Goal: Task Accomplishment & Management: Manage account settings

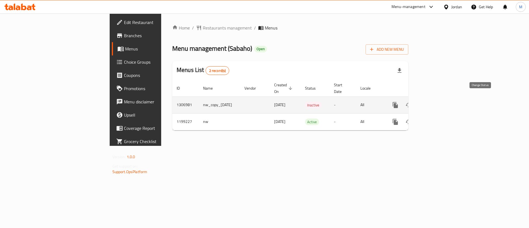
click at [412, 103] on icon "enhanced table" at bounding box center [408, 105] width 6 height 4
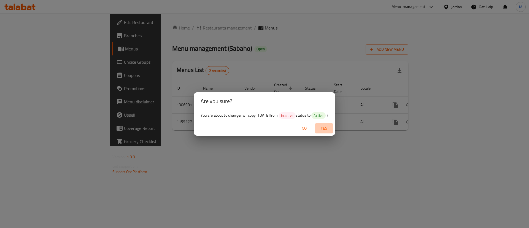
click at [331, 129] on span "Yes" at bounding box center [323, 128] width 13 height 7
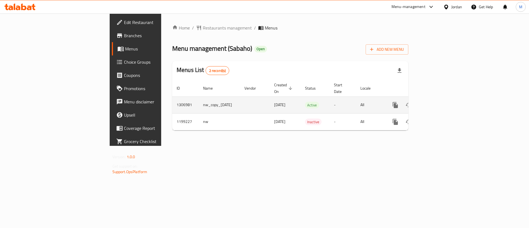
click at [438, 102] on icon "enhanced table" at bounding box center [435, 105] width 7 height 7
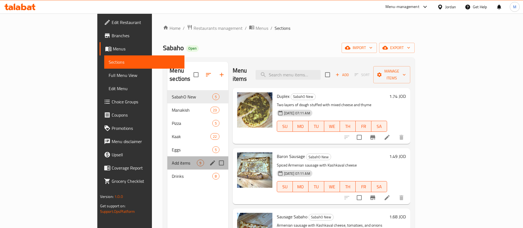
click at [172, 159] on span "Add items" at bounding box center [184, 162] width 25 height 7
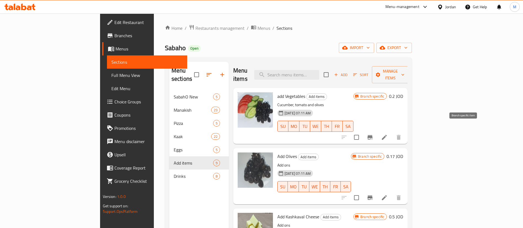
click at [376, 131] on button "Branch-specific-item" at bounding box center [369, 137] width 13 height 13
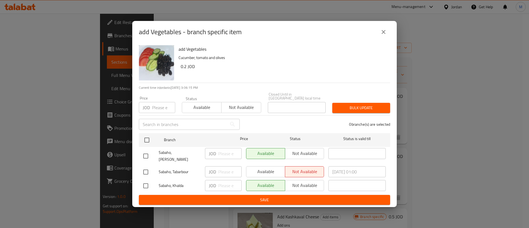
click at [385, 34] on icon "close" at bounding box center [383, 32] width 4 height 4
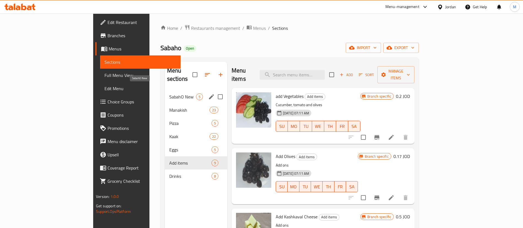
click at [169, 93] on span "SabahO New" at bounding box center [182, 96] width 27 height 7
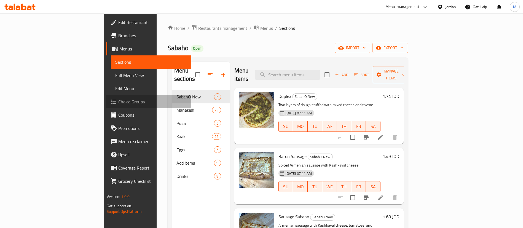
click at [118, 99] on span "Choice Groups" at bounding box center [152, 101] width 69 height 7
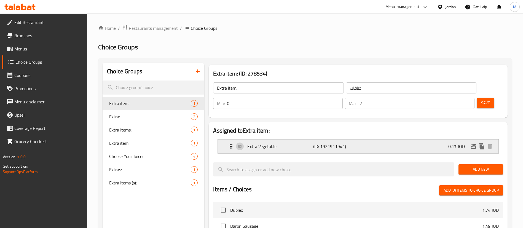
click at [369, 139] on div "Extra Vegetable (ID: 1921911941) 0.17 JOD" at bounding box center [360, 146] width 264 height 14
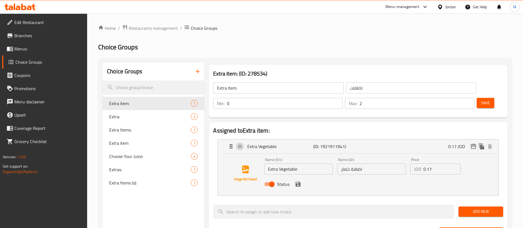
click at [435, 163] on input "0.17" at bounding box center [441, 168] width 37 height 11
click at [298, 181] on icon "save" at bounding box center [297, 184] width 7 height 7
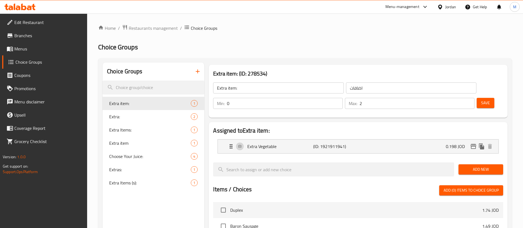
type input "0.198"
click at [483, 98] on button "Save" at bounding box center [485, 103] width 18 height 10
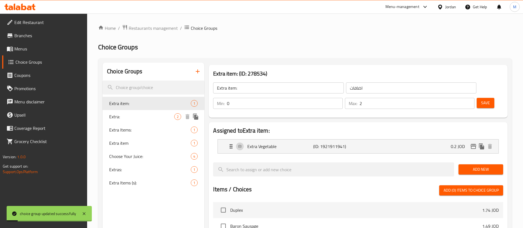
click at [142, 115] on span "Extra:" at bounding box center [141, 116] width 65 height 7
type input "Extra:"
type input "اضافة"
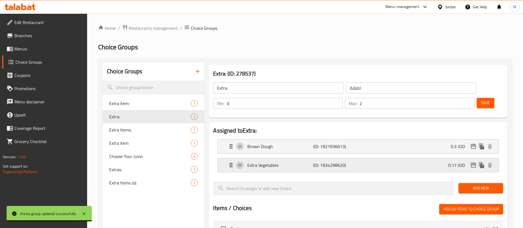
click at [367, 158] on div "Extra Vegetables (ID: 1934298620) 0.17 JOD" at bounding box center [360, 165] width 264 height 14
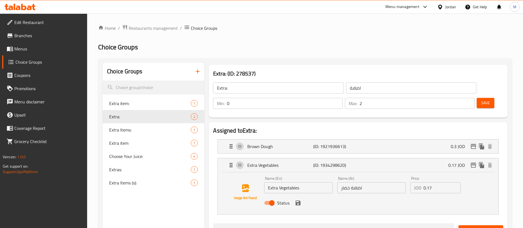
click at [437, 182] on input "0.17" at bounding box center [441, 187] width 37 height 11
click at [298, 200] on icon "save" at bounding box center [297, 202] width 5 height 5
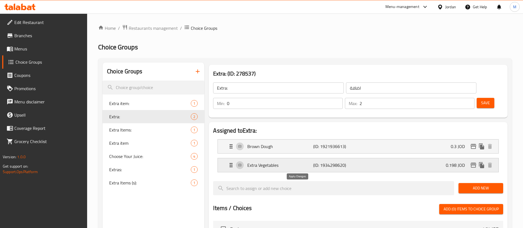
type input "0.198"
click at [369, 139] on div "Brown Dough (ID: 1921936613) 0.3 JOD" at bounding box center [360, 146] width 264 height 14
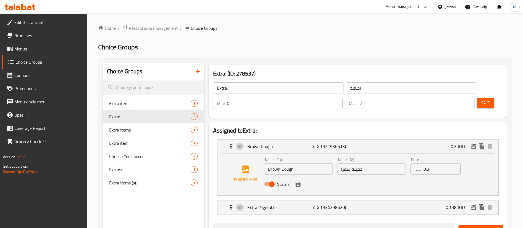
click at [434, 163] on input "0.3" at bounding box center [441, 168] width 37 height 11
click at [432, 163] on input "0.248" at bounding box center [441, 168] width 37 height 11
click at [298, 182] on icon "save" at bounding box center [297, 184] width 5 height 5
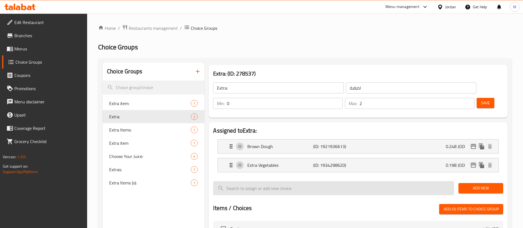
type input "0.248"
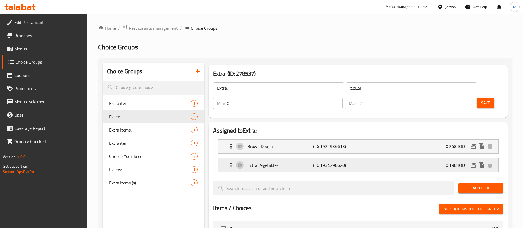
click at [408, 158] on div "Extra Vegetables (ID: 1934298620) 0.198 JOD" at bounding box center [360, 165] width 264 height 14
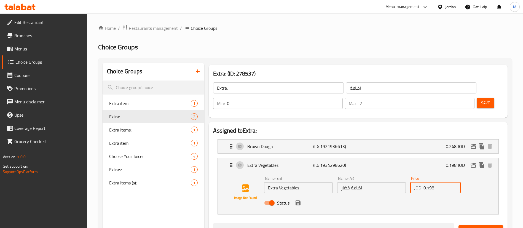
click at [431, 182] on input "0.198" at bounding box center [441, 187] width 37 height 11
click at [297, 200] on icon "save" at bounding box center [297, 202] width 5 height 5
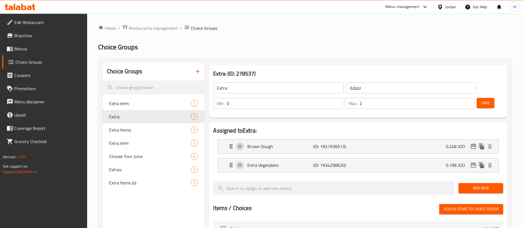
click at [481, 99] on span "Save" at bounding box center [485, 102] width 9 height 7
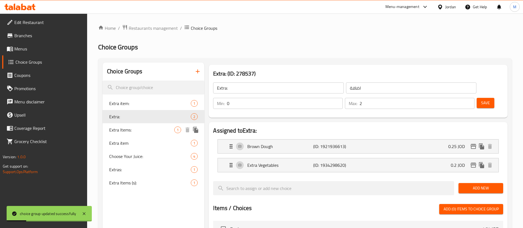
click at [149, 130] on span "Extra Items:" at bounding box center [141, 129] width 65 height 7
type input "Extra Items:"
type input "عناصر إضافية:"
type input "1"
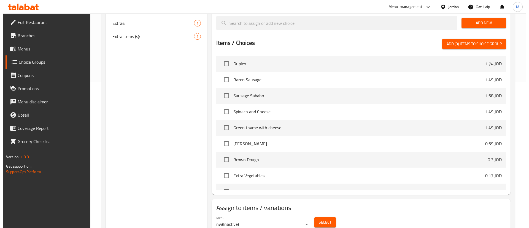
scroll to position [154, 0]
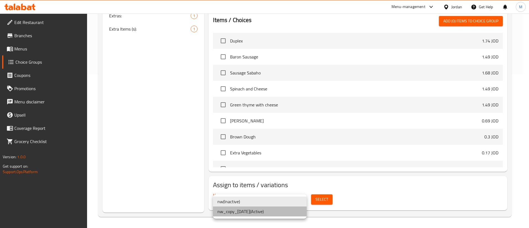
click at [276, 210] on li "nw_copy_[DATE] ( Active )" at bounding box center [260, 211] width 94 height 10
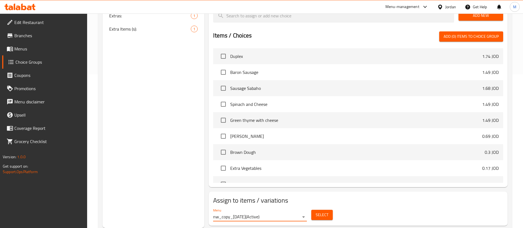
click at [316, 211] on span "Select" at bounding box center [321, 214] width 13 height 7
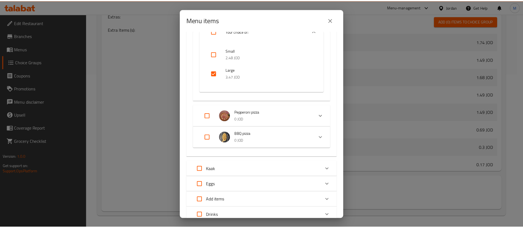
scroll to position [368, 0]
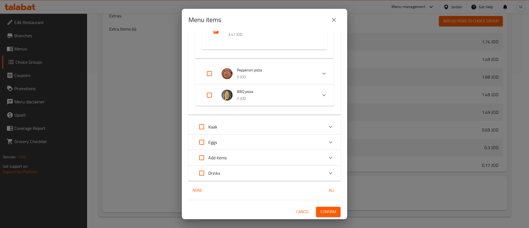
click at [337, 17] on icon "close" at bounding box center [334, 20] width 7 height 7
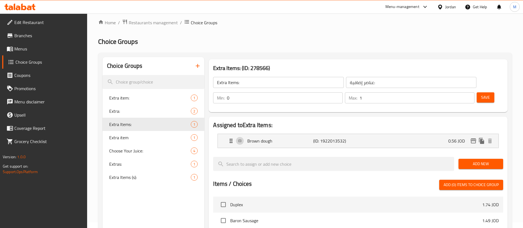
scroll to position [0, 0]
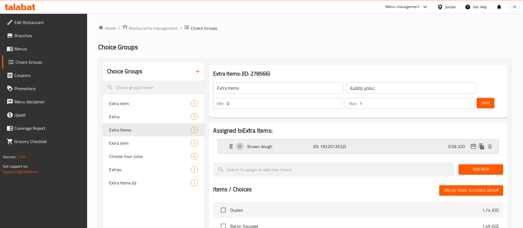
click at [404, 139] on div "Brown dough (ID: 1922013532) 0.56 JOD" at bounding box center [360, 146] width 264 height 14
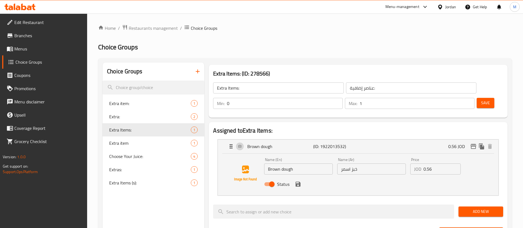
click at [431, 163] on input "0.56" at bounding box center [441, 168] width 37 height 11
click at [297, 181] on icon "save" at bounding box center [297, 184] width 7 height 7
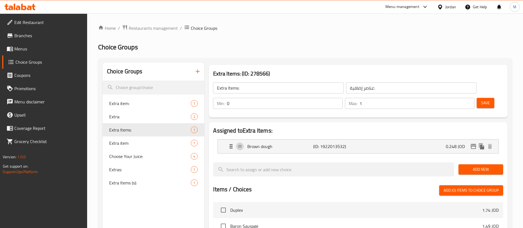
type input "0.248"
click at [481, 99] on span "Save" at bounding box center [485, 102] width 9 height 7
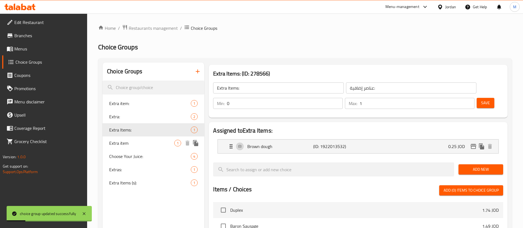
click at [155, 144] on span "Extra item" at bounding box center [141, 143] width 65 height 7
type input "Extra item"
type input "اضافة"
type input "0"
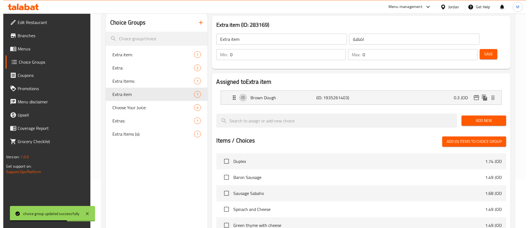
scroll to position [154, 0]
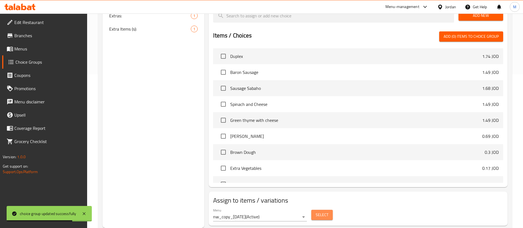
click at [323, 211] on span "Select" at bounding box center [321, 214] width 13 height 7
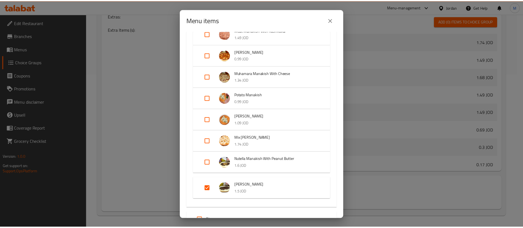
scroll to position [413, 0]
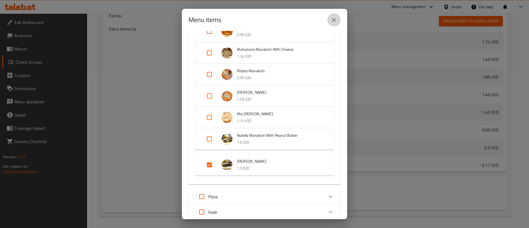
click at [333, 21] on icon "close" at bounding box center [334, 20] width 7 height 7
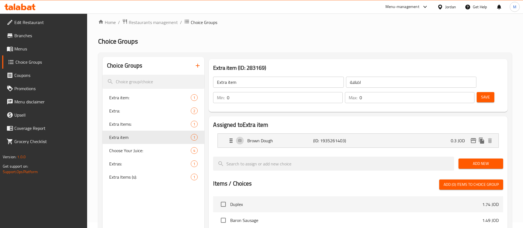
scroll to position [0, 0]
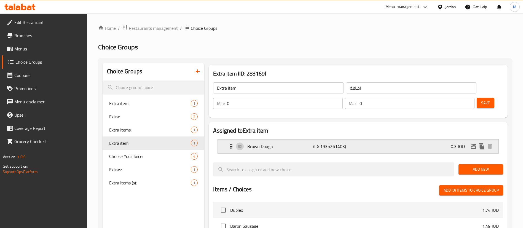
click at [456, 143] on p "0.3 JOD" at bounding box center [459, 146] width 18 height 7
click at [451, 143] on p "0.3 JOD" at bounding box center [459, 146] width 18 height 7
click at [441, 139] on div "Brown Dough (ID: 1935261403) 0.3 JOD" at bounding box center [360, 146] width 264 height 14
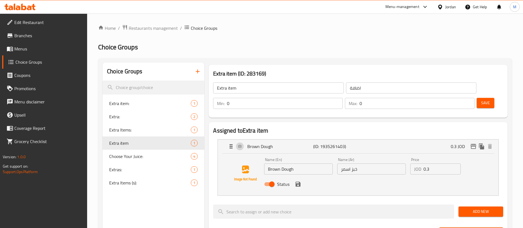
click at [437, 163] on input "0.3" at bounding box center [441, 168] width 37 height 11
click at [295, 181] on icon "save" at bounding box center [297, 184] width 7 height 7
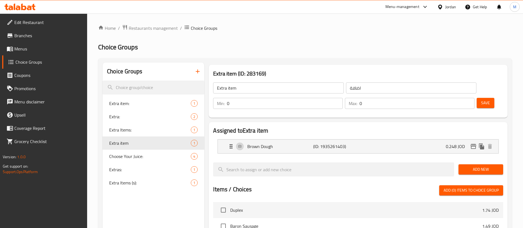
type input "0.248"
click at [481, 98] on button "Save" at bounding box center [485, 103] width 18 height 10
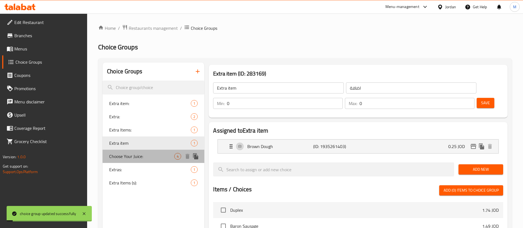
click at [142, 157] on span "Choose Your Juice:" at bounding box center [141, 156] width 65 height 7
type input "Choose Your Juice:"
type input "اخنيارك للعصير"
type input "1"
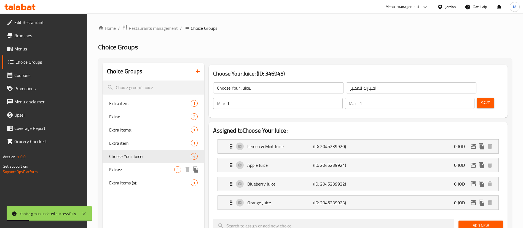
click at [140, 167] on span "Extras:" at bounding box center [141, 169] width 65 height 7
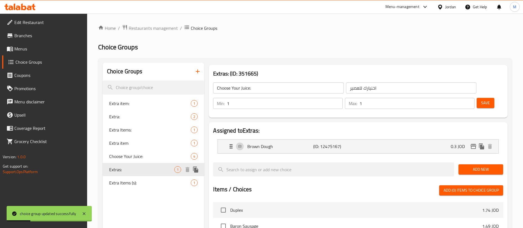
type input "Extras:"
type input "اضافات"
type input "0"
click at [356, 139] on div "Brown Dough (ID: 12475167) 0.3 JOD" at bounding box center [360, 146] width 264 height 14
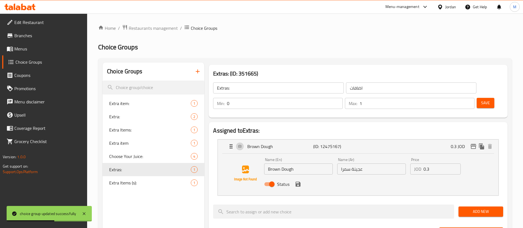
click at [435, 163] on input "0.3" at bounding box center [441, 168] width 37 height 11
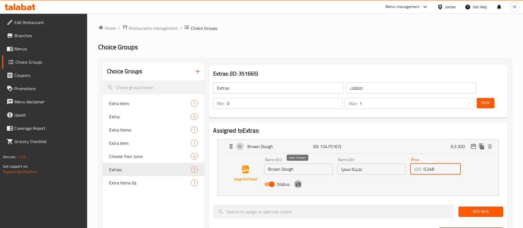
click at [297, 182] on icon "save" at bounding box center [297, 184] width 5 height 5
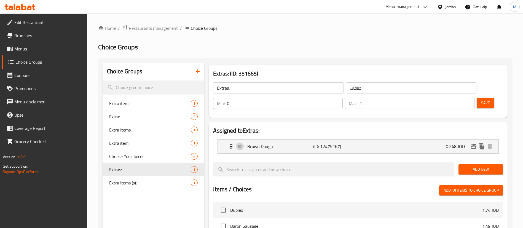
type input "0.248"
click at [440, 139] on div "Brown Dough (ID: 12475167) 0.248 JOD" at bounding box center [360, 146] width 264 height 14
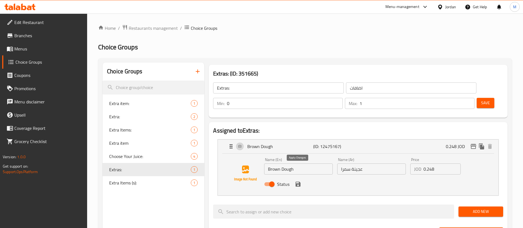
click at [299, 182] on icon "save" at bounding box center [297, 184] width 5 height 5
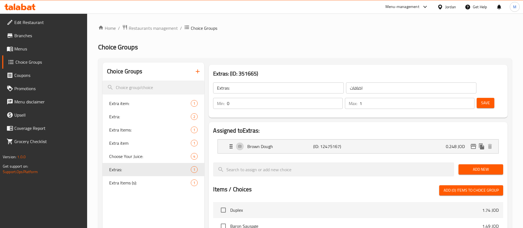
click at [481, 99] on span "Save" at bounding box center [485, 102] width 9 height 7
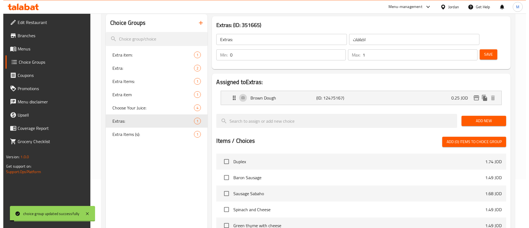
scroll to position [154, 0]
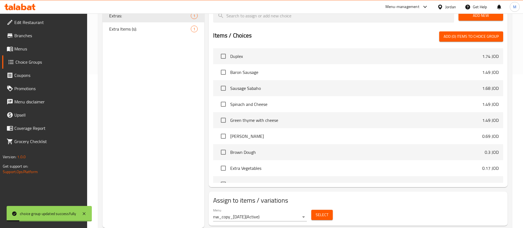
click at [333, 207] on div "Select" at bounding box center [322, 214] width 26 height 15
click at [331, 210] on button "Select" at bounding box center [321, 215] width 21 height 10
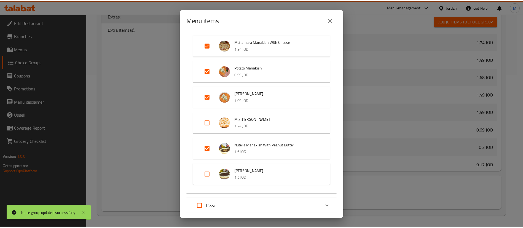
scroll to position [430, 0]
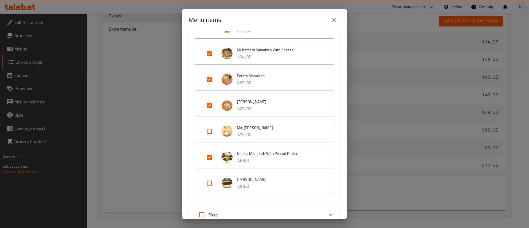
click at [334, 20] on icon "close" at bounding box center [334, 20] width 4 height 4
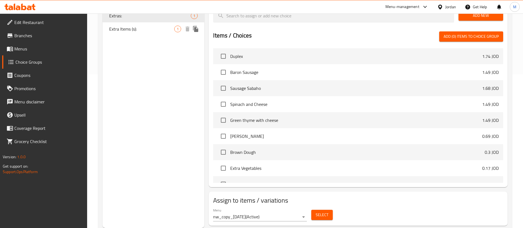
click at [148, 31] on span "Extra Items (s):" at bounding box center [141, 29] width 65 height 7
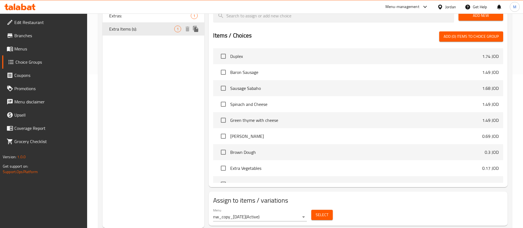
type input "Extra Items (s):"
type input "عناصر إضافية (ص):"
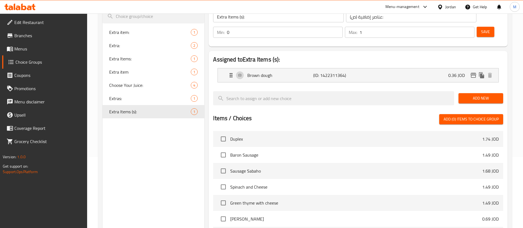
scroll to position [154, 0]
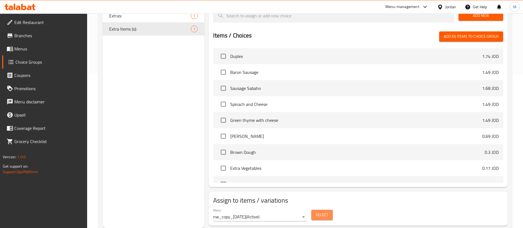
click at [319, 211] on span "Select" at bounding box center [321, 214] width 13 height 7
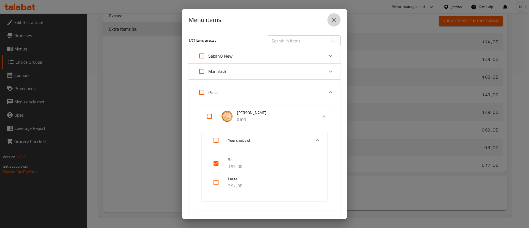
click at [335, 19] on icon "close" at bounding box center [334, 20] width 7 height 7
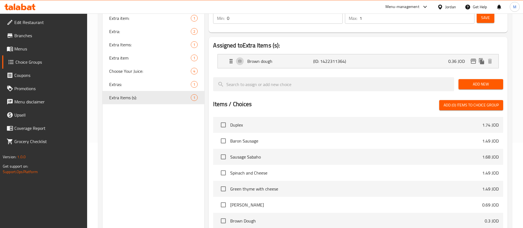
scroll to position [30, 0]
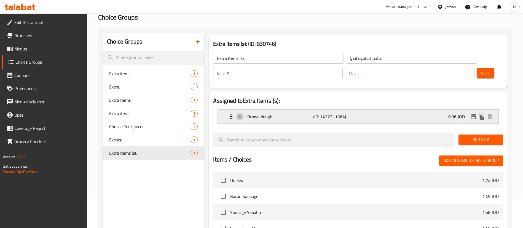
click at [408, 110] on div "Brown dough (ID: 1422311364) 0.36 JOD" at bounding box center [360, 117] width 264 height 14
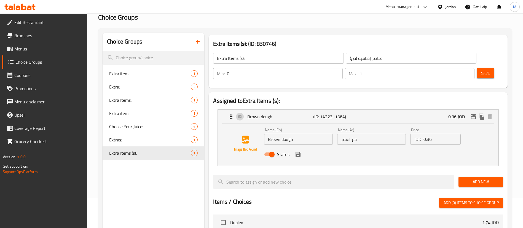
click at [434, 134] on input "0.36" at bounding box center [441, 139] width 37 height 11
click at [299, 152] on icon "save" at bounding box center [297, 154] width 5 height 5
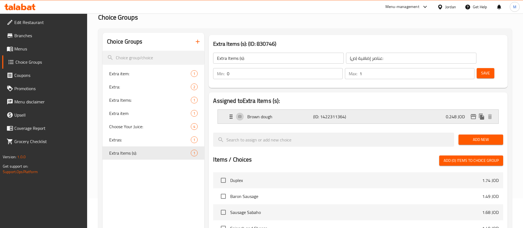
type input "0.248"
click at [481, 70] on span "Save" at bounding box center [485, 73] width 9 height 7
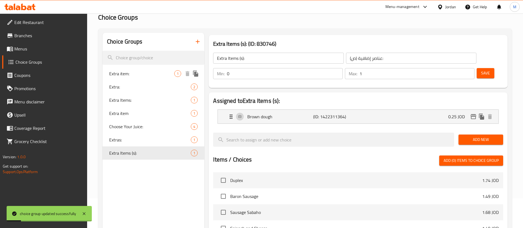
click at [141, 72] on span "Extra item:" at bounding box center [141, 73] width 65 height 7
type input "Extra item:"
type input "اضافات"
type input "2"
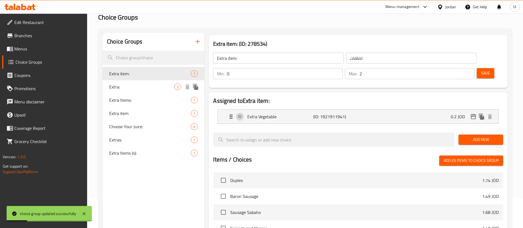
click at [141, 88] on span "Extra:" at bounding box center [141, 86] width 65 height 7
type input "Extra:"
type input "اضافة"
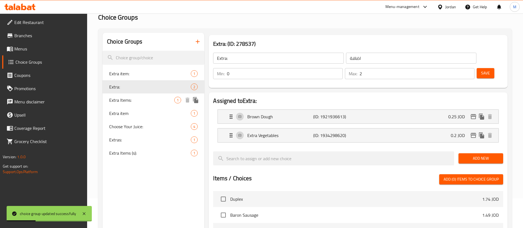
click at [141, 98] on span "Extra Items:" at bounding box center [141, 100] width 65 height 7
type input "Extra Items:"
type input "عناصر إضافية:"
type input "1"
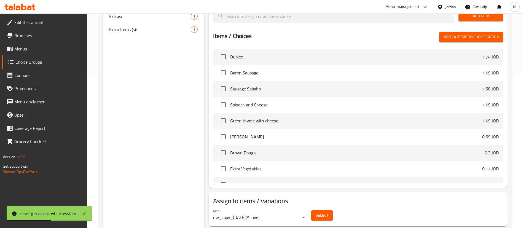
scroll to position [154, 0]
click at [332, 207] on div "Select" at bounding box center [322, 214] width 26 height 15
click at [329, 210] on button "Select" at bounding box center [321, 215] width 21 height 10
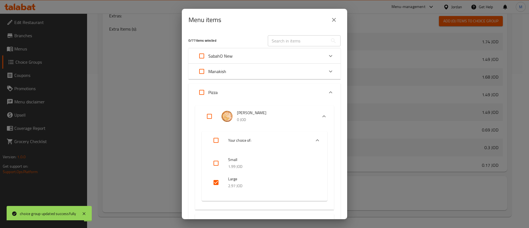
click at [334, 23] on icon "close" at bounding box center [334, 20] width 7 height 7
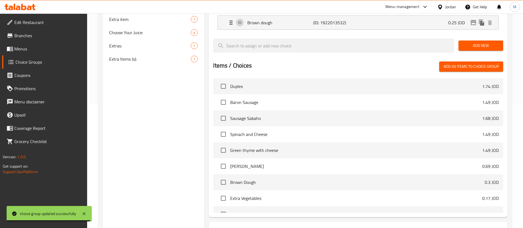
scroll to position [30, 0]
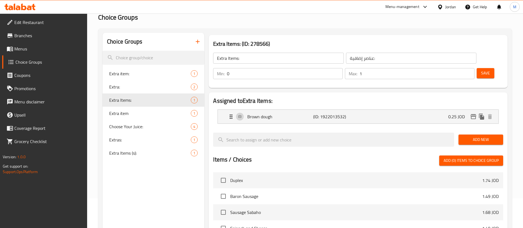
click at [237, 58] on input "Extra Items:" at bounding box center [278, 58] width 130 height 11
click at [336, 113] on p "(ID: 1922013532)" at bounding box center [335, 116] width 44 height 7
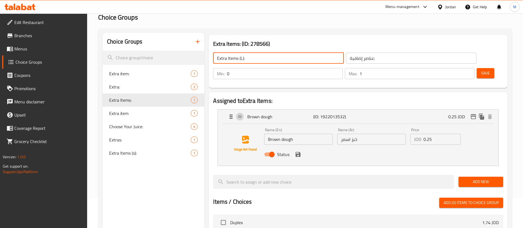
type input "Extra Items (L):"
click at [436, 134] on input "0.25" at bounding box center [441, 139] width 37 height 11
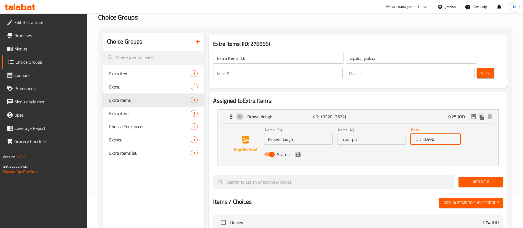
click at [299, 152] on icon "save" at bounding box center [297, 154] width 5 height 5
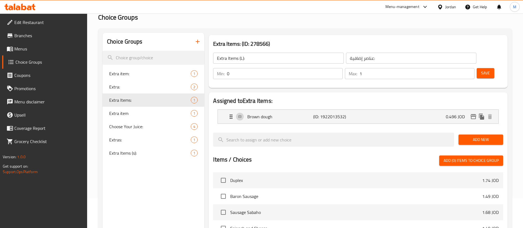
type input "0.496"
click at [478, 68] on button "Save" at bounding box center [485, 73] width 18 height 10
click at [183, 190] on div "Choice Groups Extra item: 1 Extra: 2 Extra Items (L): 1 Extra item 1 Choose You…" at bounding box center [153, 192] width 102 height 319
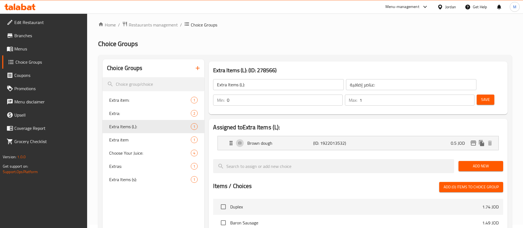
scroll to position [0, 0]
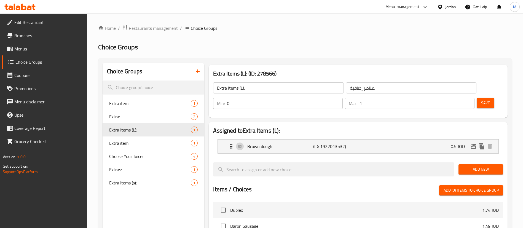
click at [386, 7] on div "Menu-management" at bounding box center [407, 6] width 52 height 13
click at [398, 6] on div "Menu-management" at bounding box center [402, 7] width 34 height 7
click at [389, 34] on div "Agent Campaigns Center" at bounding box center [371, 37] width 42 height 6
